Goal: Use online tool/utility: Utilize a website feature to perform a specific function

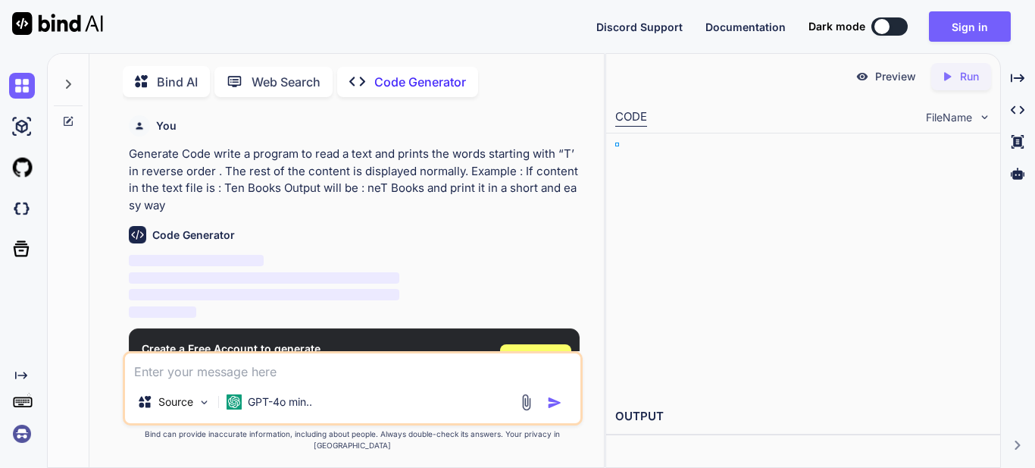
type textarea "x"
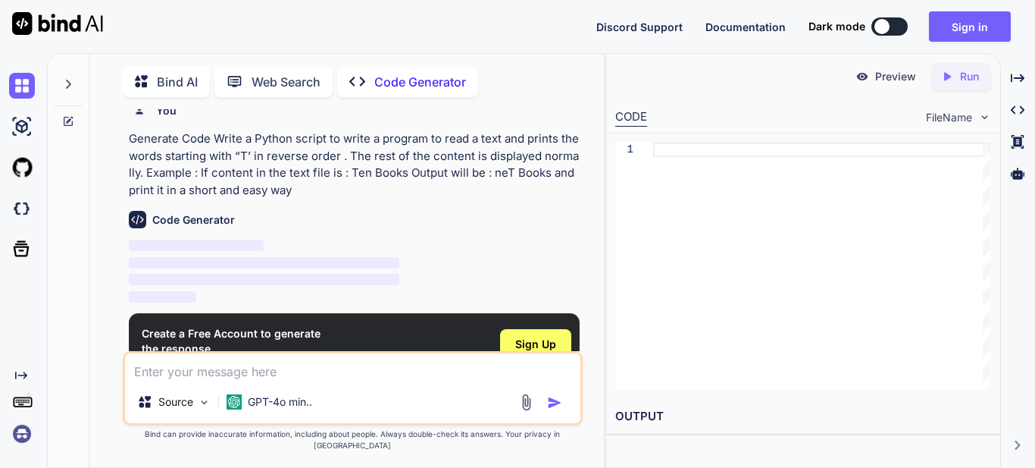
scroll to position [6, 0]
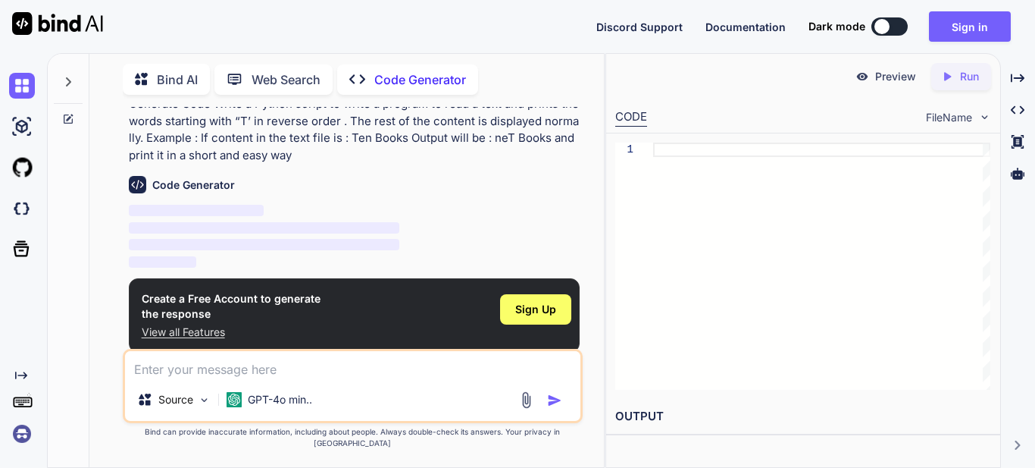
type textarea "x"
